Goal: Find contact information: Find contact information

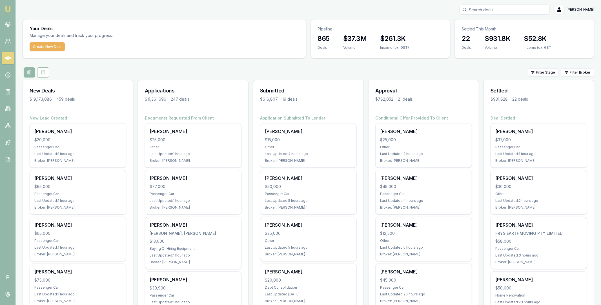
click at [7, 55] on icon at bounding box center [8, 58] width 6 height 6
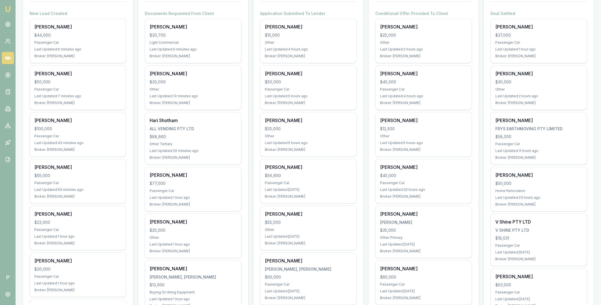
scroll to position [105, 0]
click at [7, 143] on icon at bounding box center [6, 143] width 1 height 1
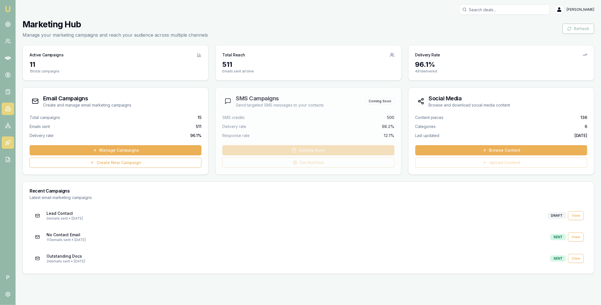
click at [8, 108] on icon at bounding box center [7, 108] width 1 height 0
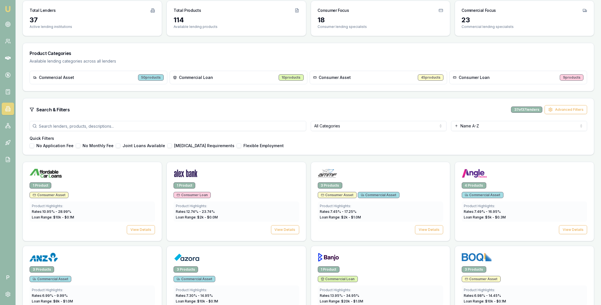
scroll to position [101, 0]
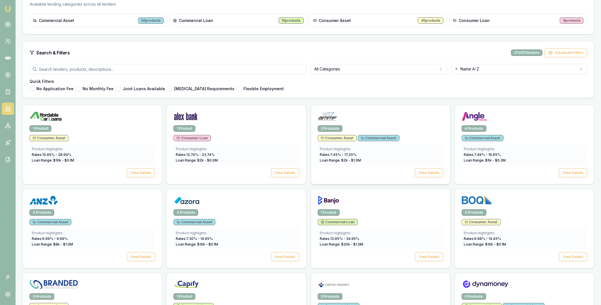
click at [334, 119] on img at bounding box center [327, 116] width 19 height 9
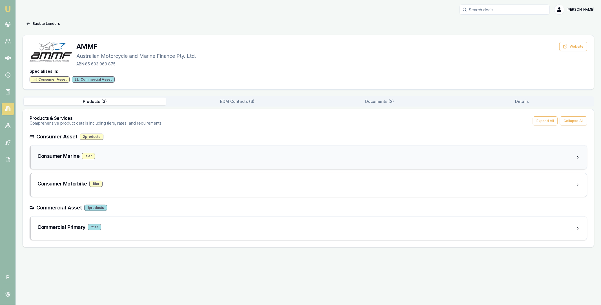
click at [73, 154] on h3 "Consumer Marine" at bounding box center [58, 156] width 42 height 8
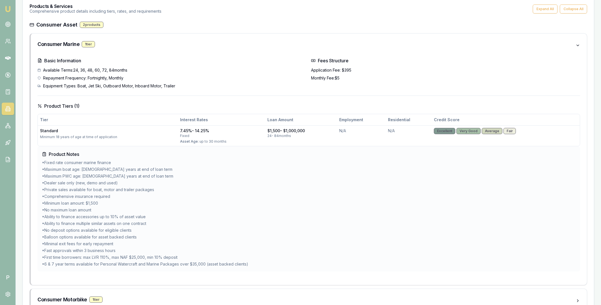
scroll to position [112, 0]
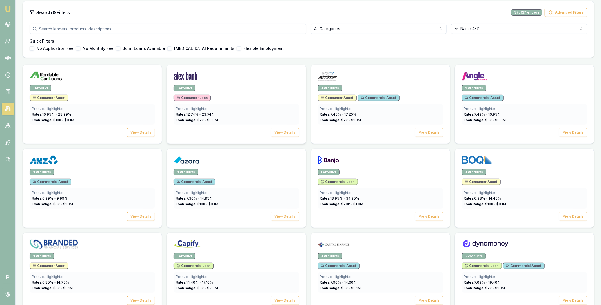
scroll to position [78, 0]
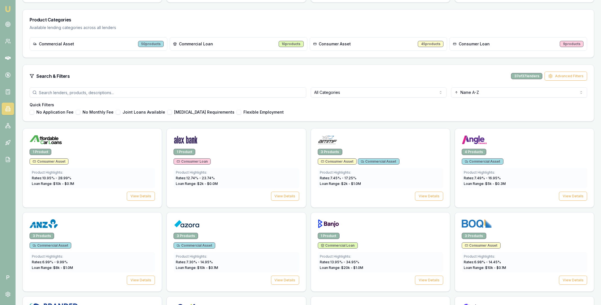
click at [119, 93] on input "search" at bounding box center [168, 92] width 277 height 10
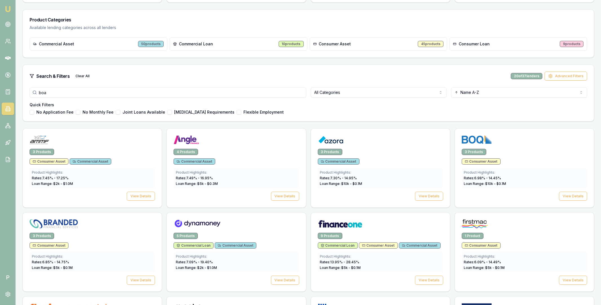
scroll to position [0, 0]
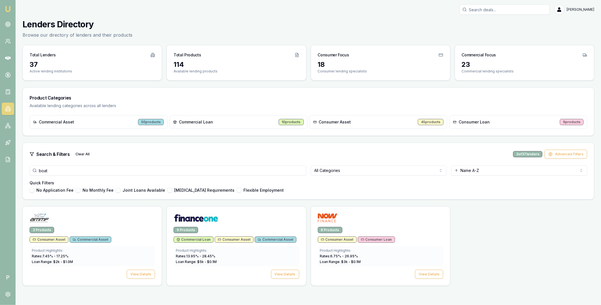
click at [55, 173] on input "boat" at bounding box center [168, 170] width 277 height 10
type input "boat"
click at [214, 218] on img at bounding box center [195, 217] width 45 height 9
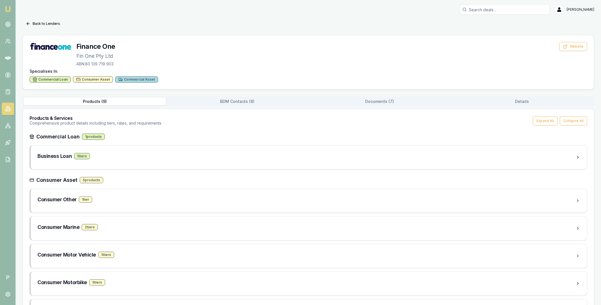
scroll to position [58, 0]
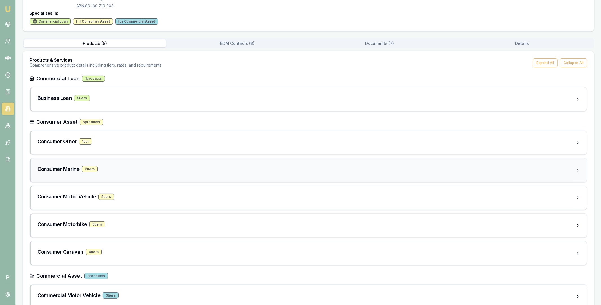
click at [118, 170] on div "Consumer Marine 2 tier s" at bounding box center [306, 169] width 538 height 8
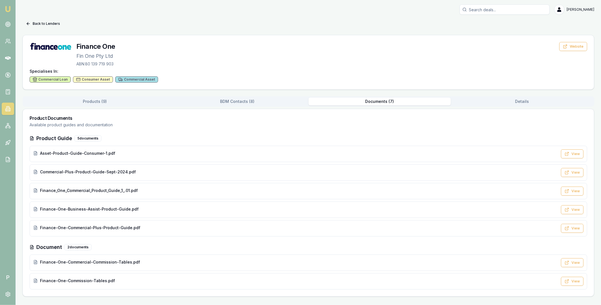
scroll to position [0, 0]
click at [368, 88] on div "Back to Lenders Finance One Fin One Pty Ltd ABN: 80 139 719 903 Website Special…" at bounding box center [308, 157] width 571 height 277
click at [94, 152] on span "Asset-Product-Guide-Consumer-1.pdf" at bounding box center [77, 153] width 75 height 6
click at [28, 22] on icon at bounding box center [28, 23] width 5 height 5
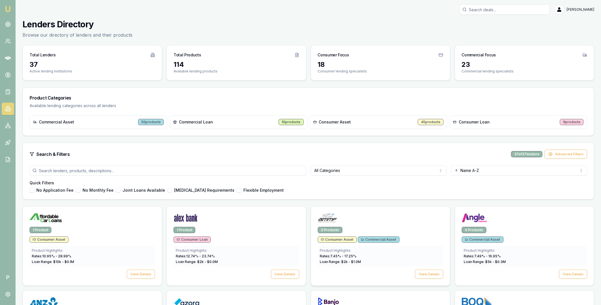
click at [333, 218] on img at bounding box center [327, 217] width 19 height 9
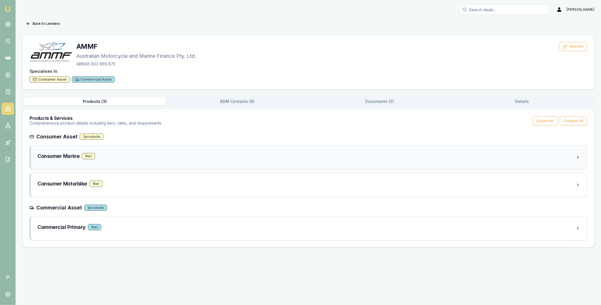
click at [94, 155] on div "1 tier" at bounding box center [88, 156] width 13 height 6
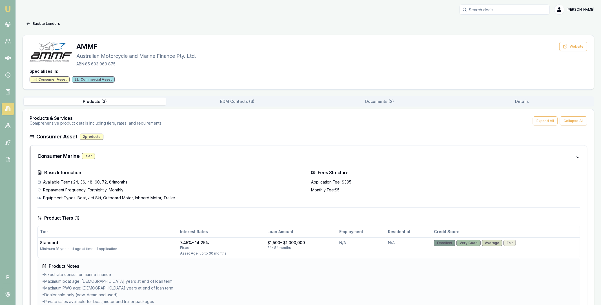
click at [381, 71] on div "Back to Lenders AMMF Australian Motorcycle and Marine Finance Pty. Ltd. ABN: 85…" at bounding box center [308, 247] width 571 height 456
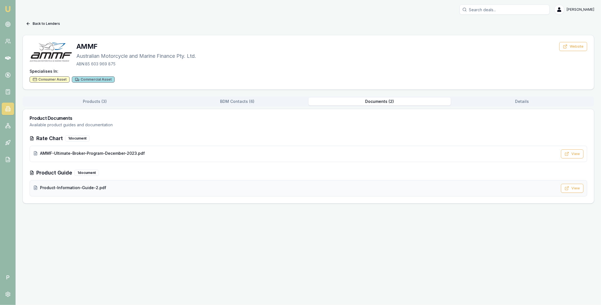
click at [90, 188] on span "Product-Information-Guide-2.pdf" at bounding box center [73, 188] width 66 height 6
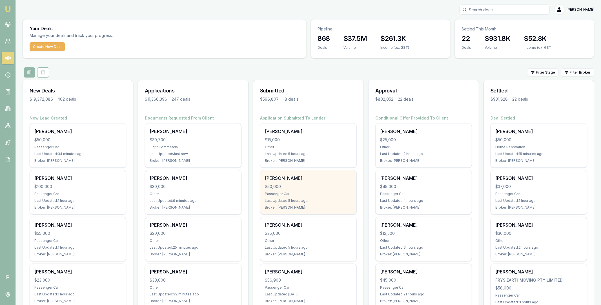
click at [306, 190] on div "Mark Hill $50,000 Passenger Car Last Updated: 5 hours ago Broker: Erin Shield" at bounding box center [308, 192] width 96 height 44
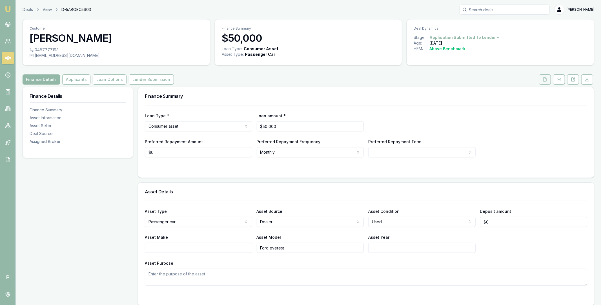
click at [541, 80] on button at bounding box center [545, 79] width 12 height 10
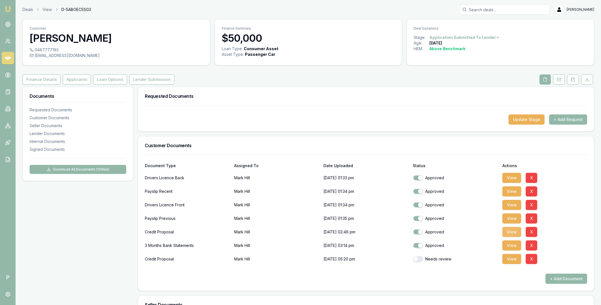
click at [512, 231] on button "View" at bounding box center [511, 232] width 19 height 10
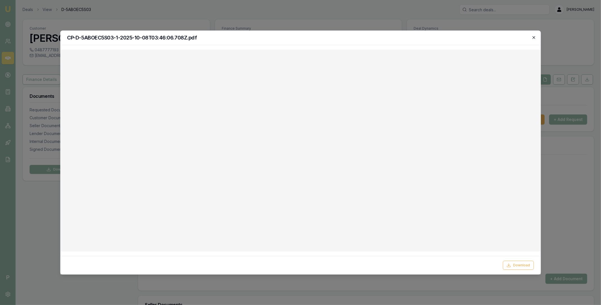
click at [533, 36] on icon "button" at bounding box center [533, 37] width 5 height 5
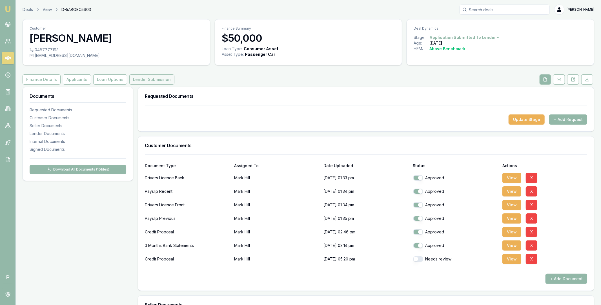
click at [159, 80] on button "Lender Submission" at bounding box center [151, 79] width 45 height 10
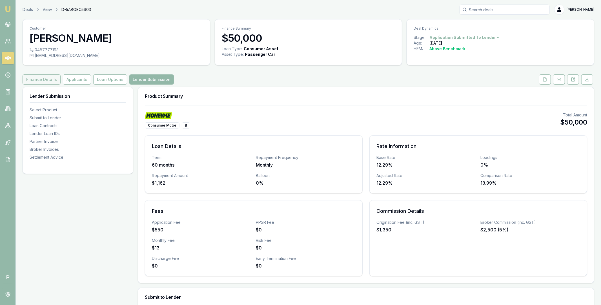
click at [43, 76] on button "Finance Details" at bounding box center [42, 79] width 38 height 10
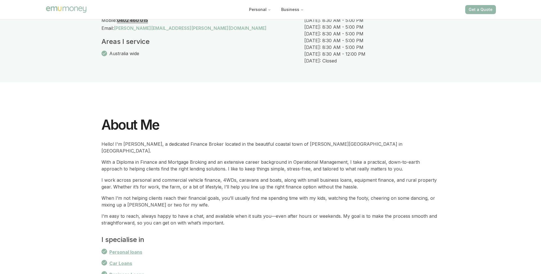
scroll to position [202, 0]
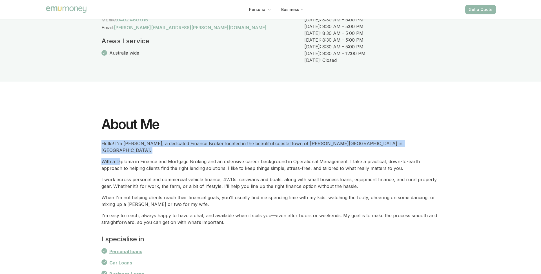
drag, startPoint x: 101, startPoint y: 143, endPoint x: 118, endPoint y: 158, distance: 22.2
click at [118, 158] on div "Hello! I'm [PERSON_NAME], a dedicated Finance Broker located in the beautiful c…" at bounding box center [270, 183] width 338 height 86
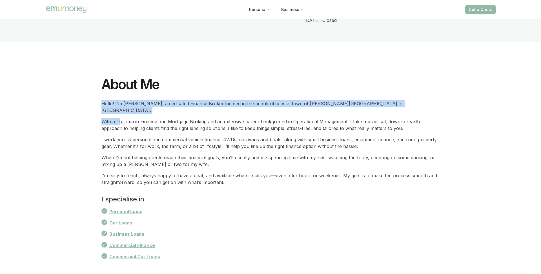
click at [225, 178] on p "I’m easy to reach, always happy to have a chat, and available when it suits you…" at bounding box center [270, 179] width 338 height 14
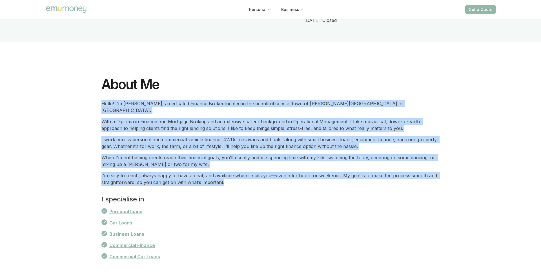
copy div "Hello! I'm Jon, a dedicated Finance Broker located in the beautiful coastal tow…"
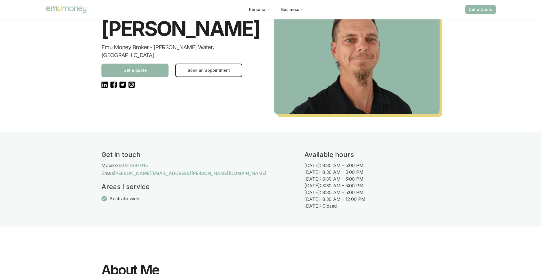
scroll to position [0, 0]
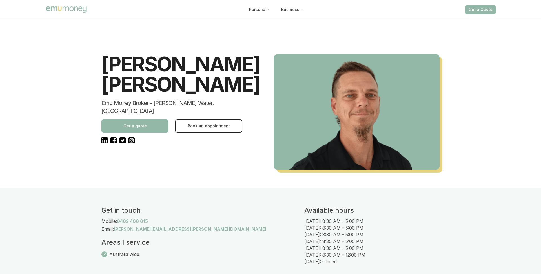
click at [139, 34] on div "Jonathan Myers Emu Money Broker - Agnes Water, QLD Get a quote Book an appointm…" at bounding box center [270, 103] width 360 height 170
